Goal: Task Accomplishment & Management: Use online tool/utility

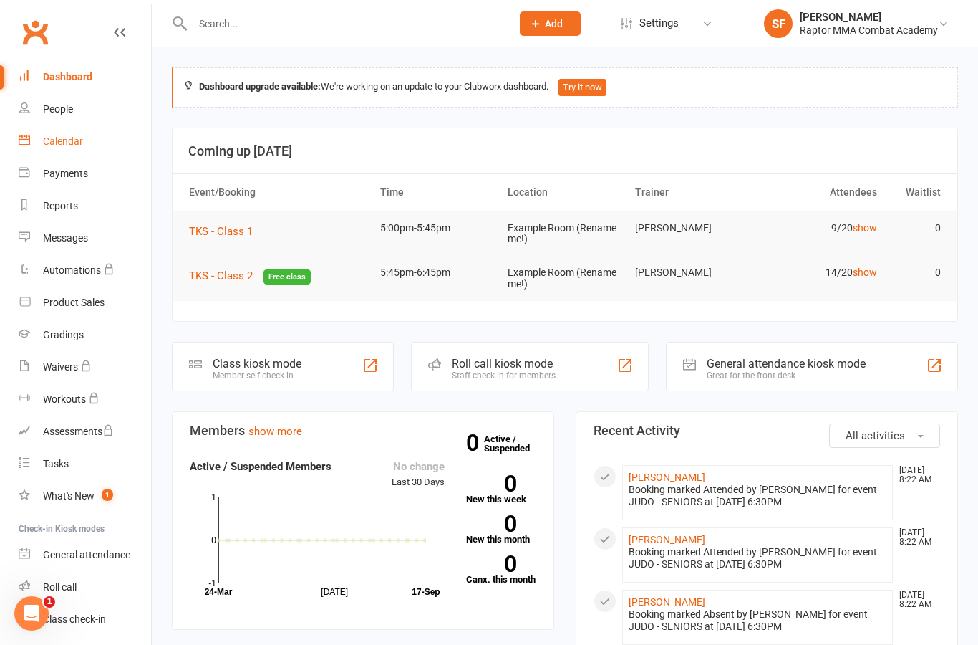
click at [52, 140] on div "Calendar" at bounding box center [63, 140] width 40 height 11
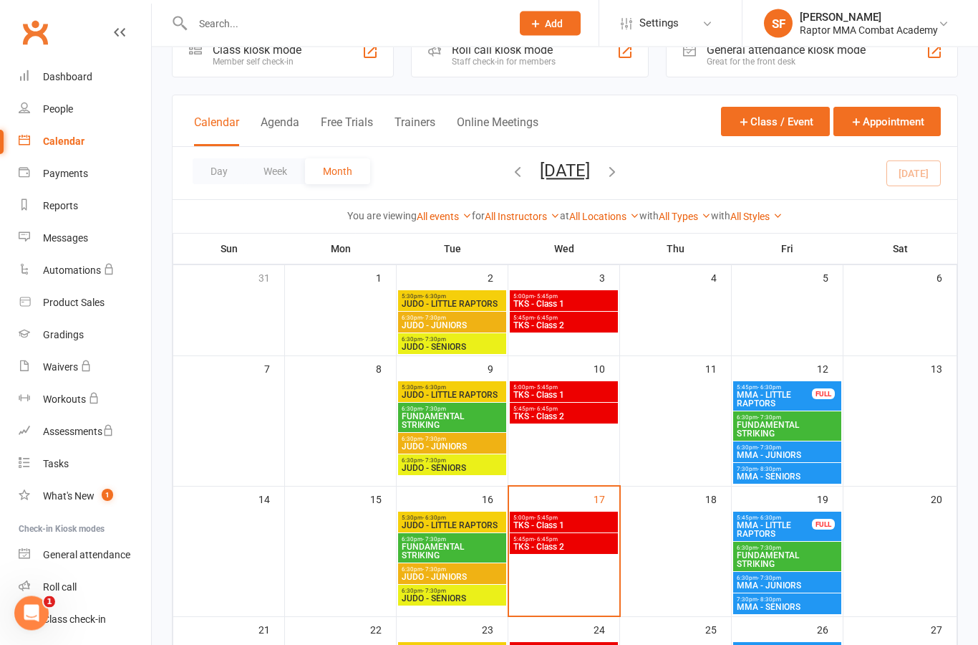
scroll to position [39, 0]
click at [593, 514] on span "5:00pm - 5:45pm" at bounding box center [564, 517] width 102 height 6
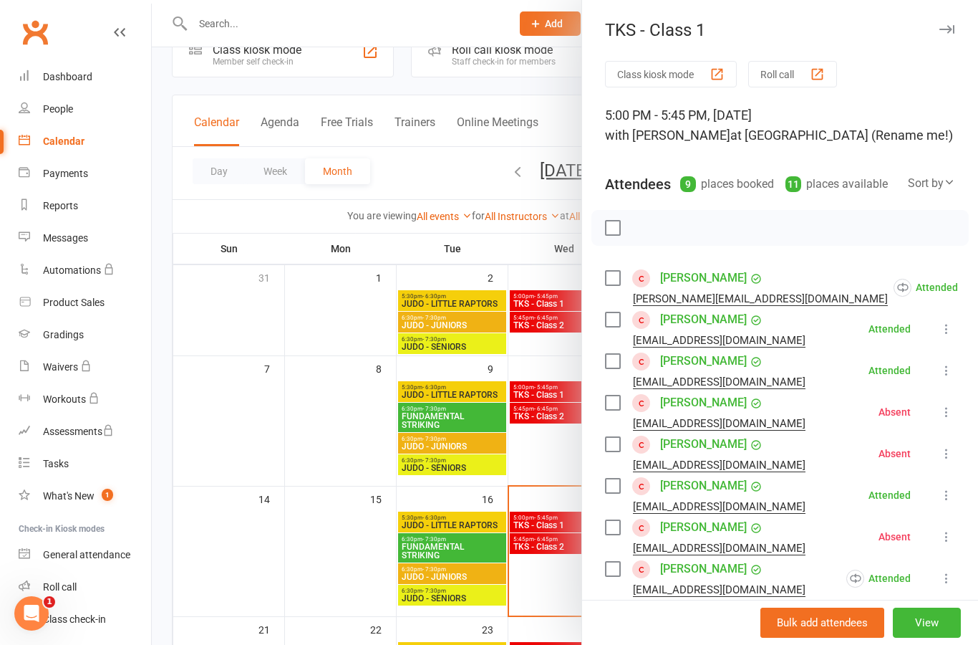
click at [940, 377] on icon at bounding box center [947, 370] width 14 height 14
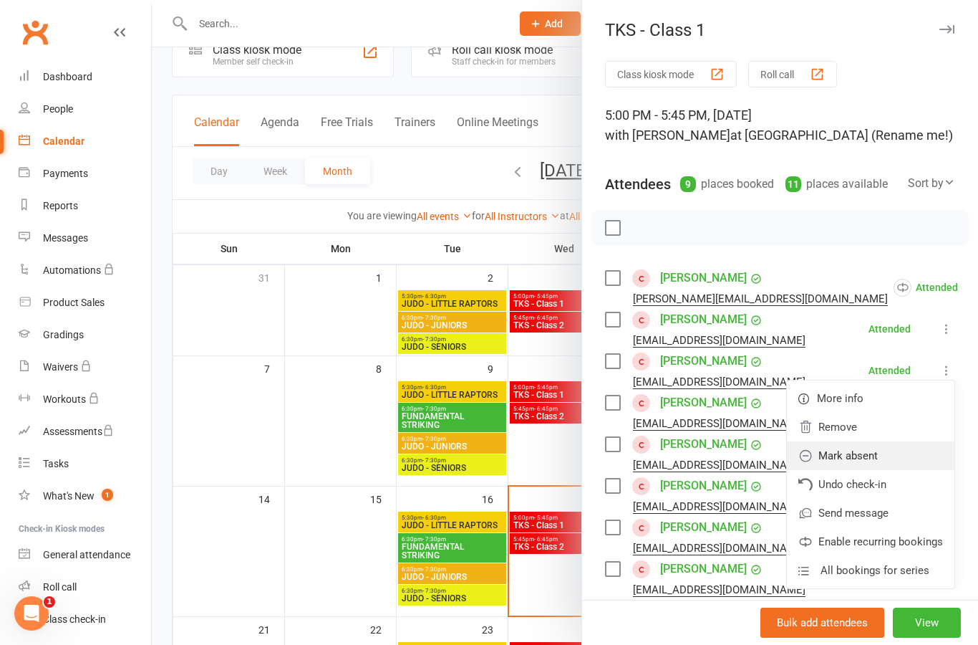
click at [912, 450] on link "Mark absent" at bounding box center [871, 455] width 168 height 29
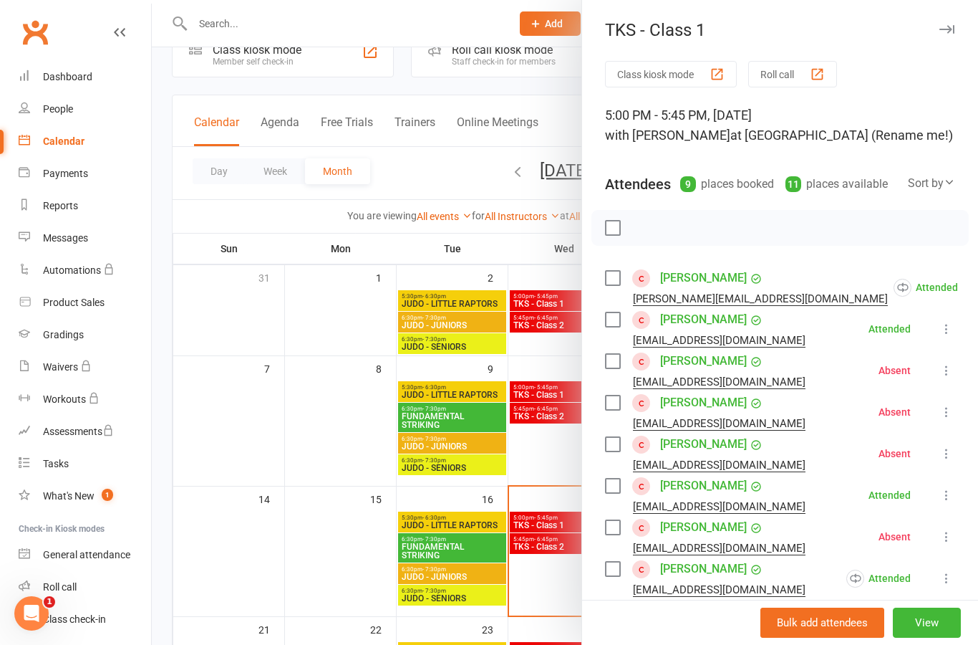
click at [977, 617] on icon at bounding box center [984, 619] width 14 height 14
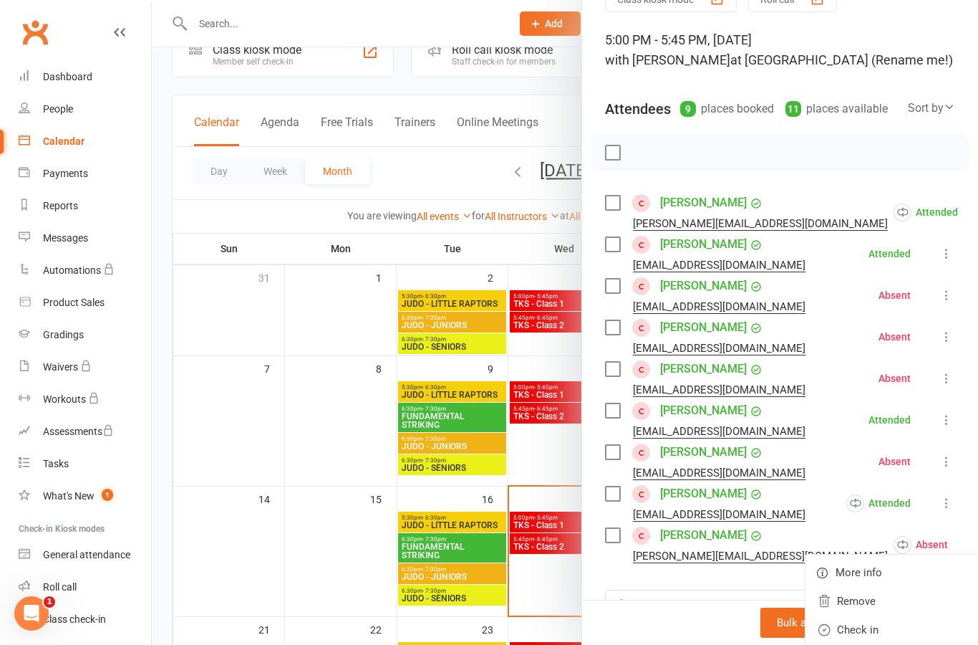
scroll to position [79, 0]
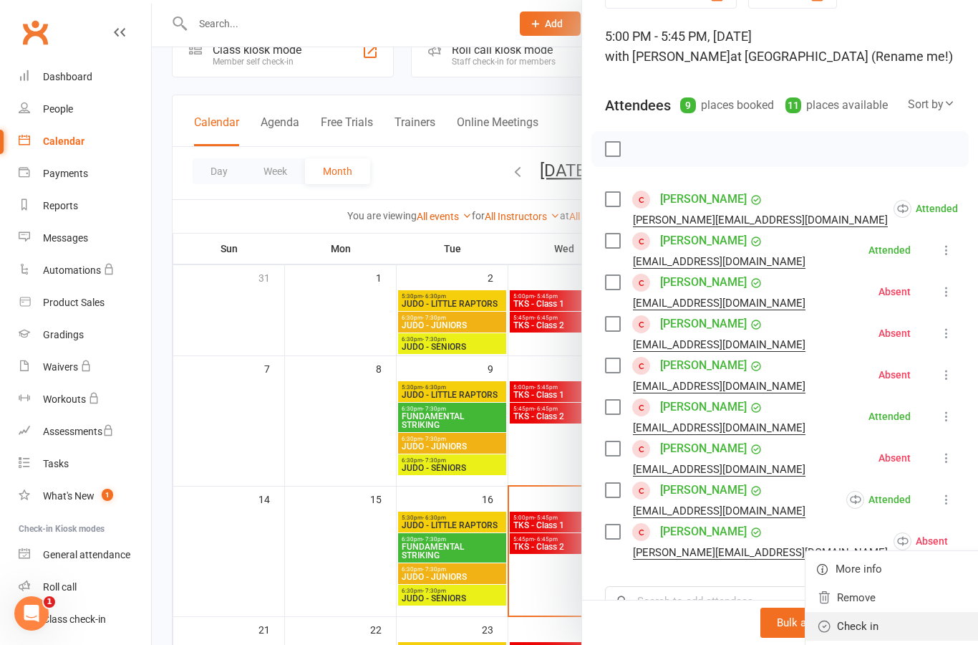
click at [888, 628] on link "Check in" at bounding box center [899, 626] width 186 height 29
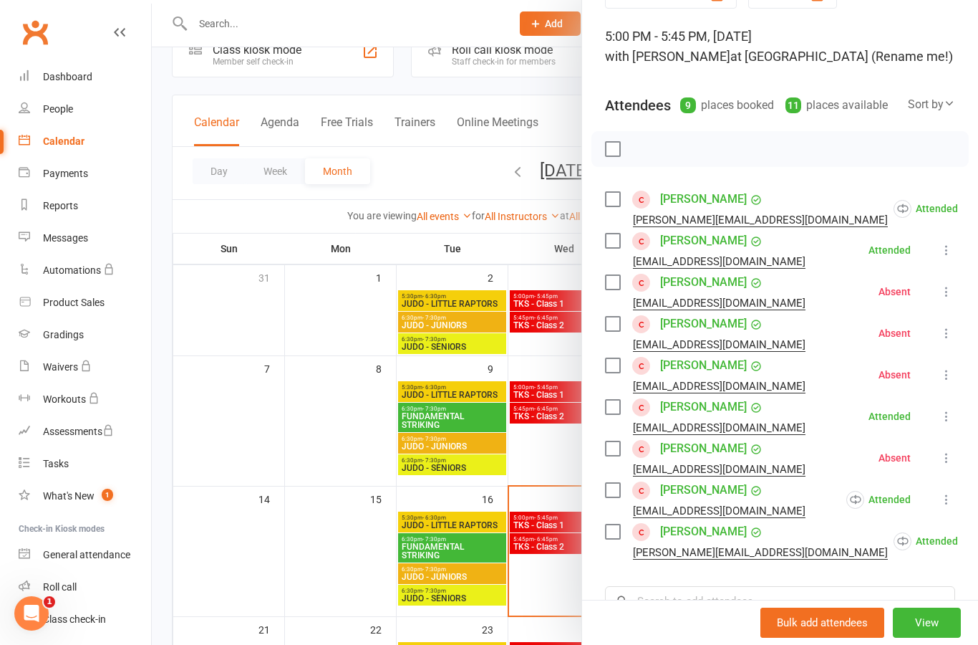
click at [950, 335] on icon at bounding box center [947, 333] width 14 height 14
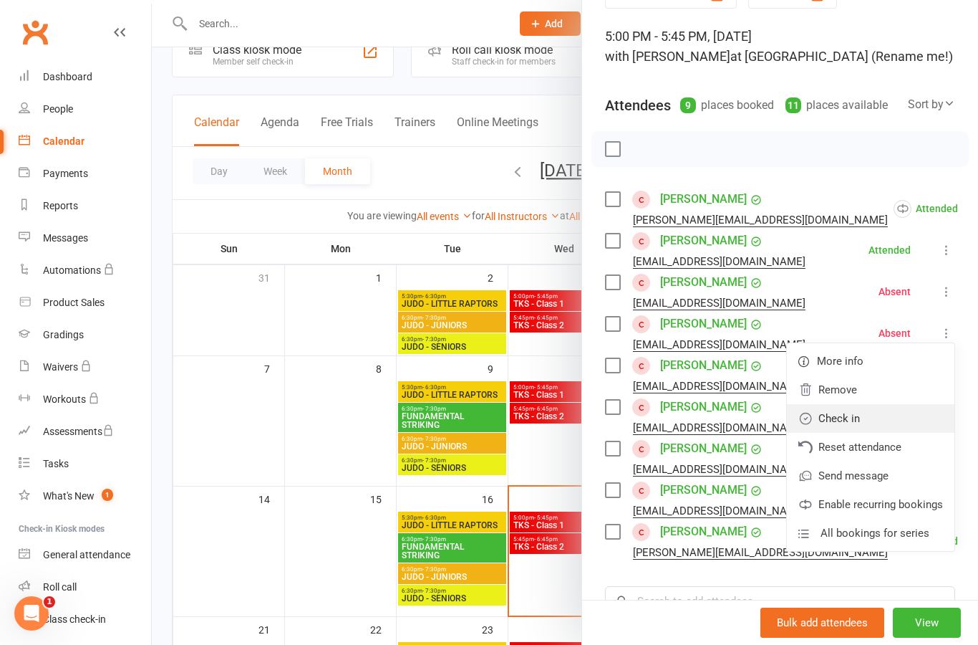
click at [882, 417] on link "Check in" at bounding box center [871, 418] width 168 height 29
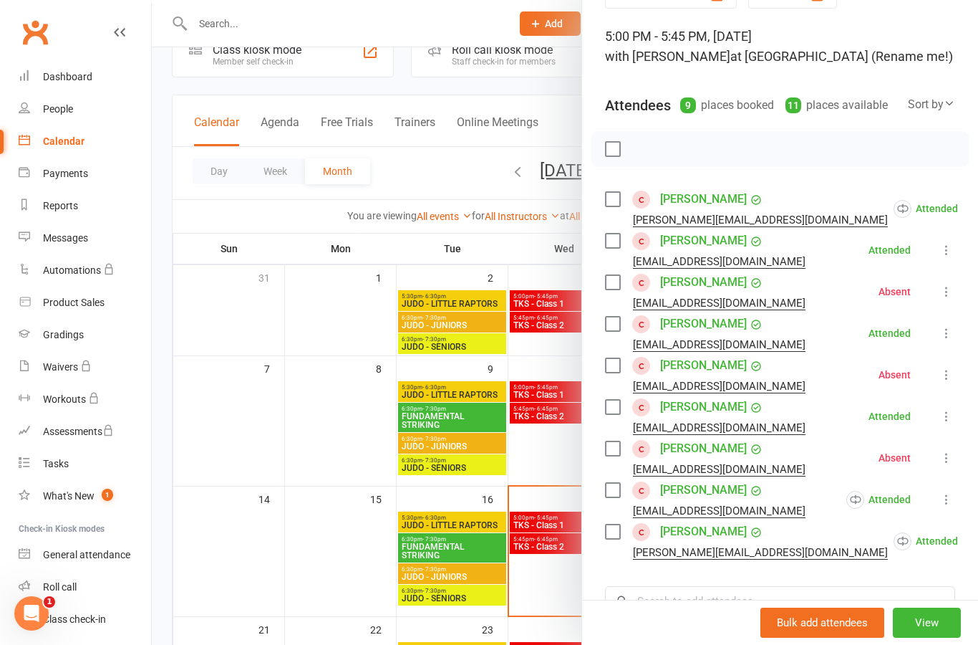
click at [945, 382] on icon at bounding box center [947, 374] width 14 height 14
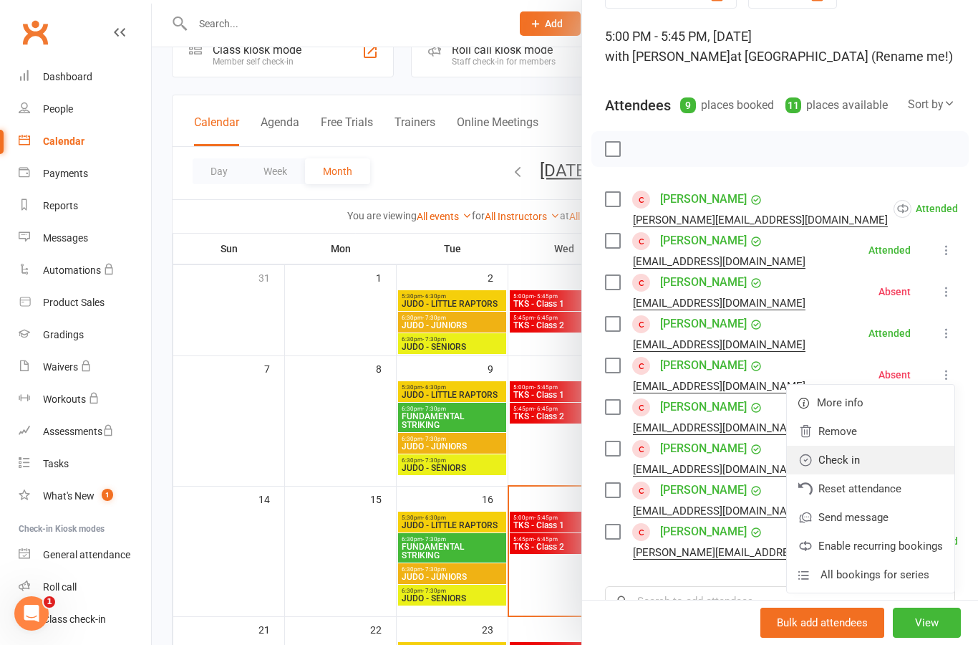
click at [885, 460] on link "Check in" at bounding box center [871, 459] width 168 height 29
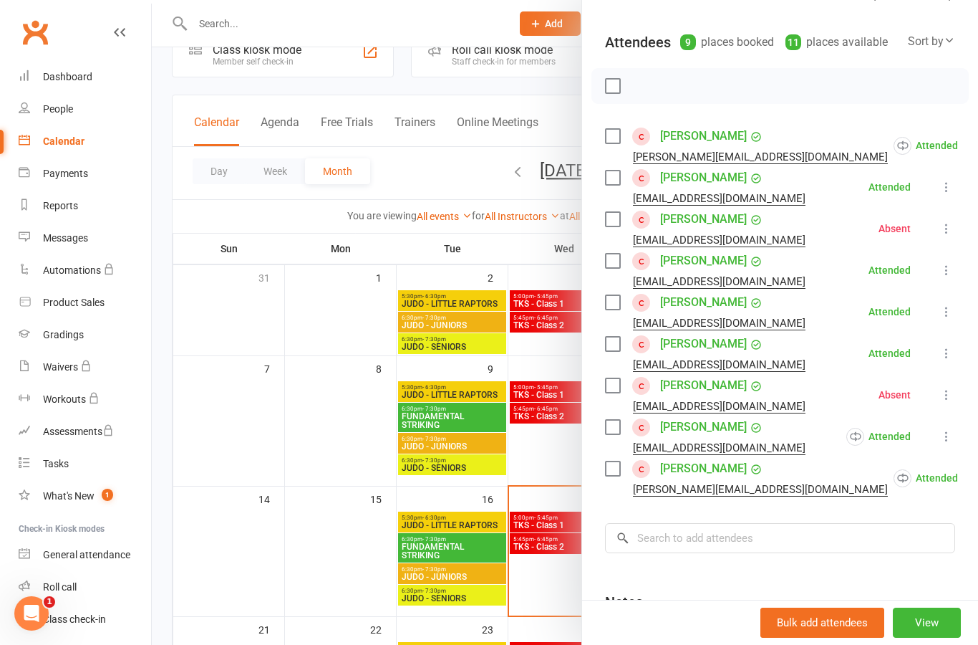
scroll to position [152, 0]
